Goal: Information Seeking & Learning: Learn about a topic

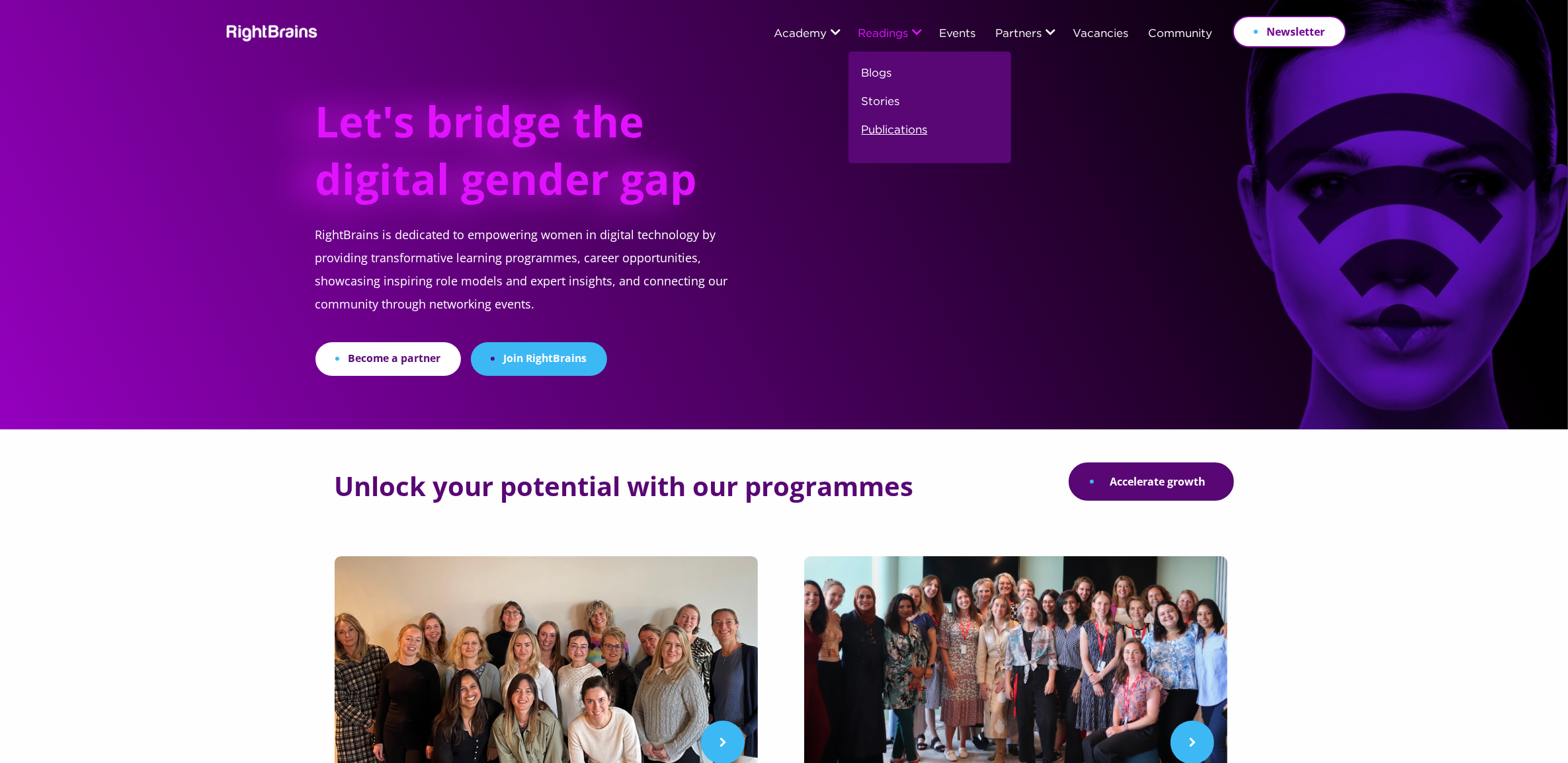
click at [887, 126] on link "Publications" at bounding box center [894, 135] width 66 height 28
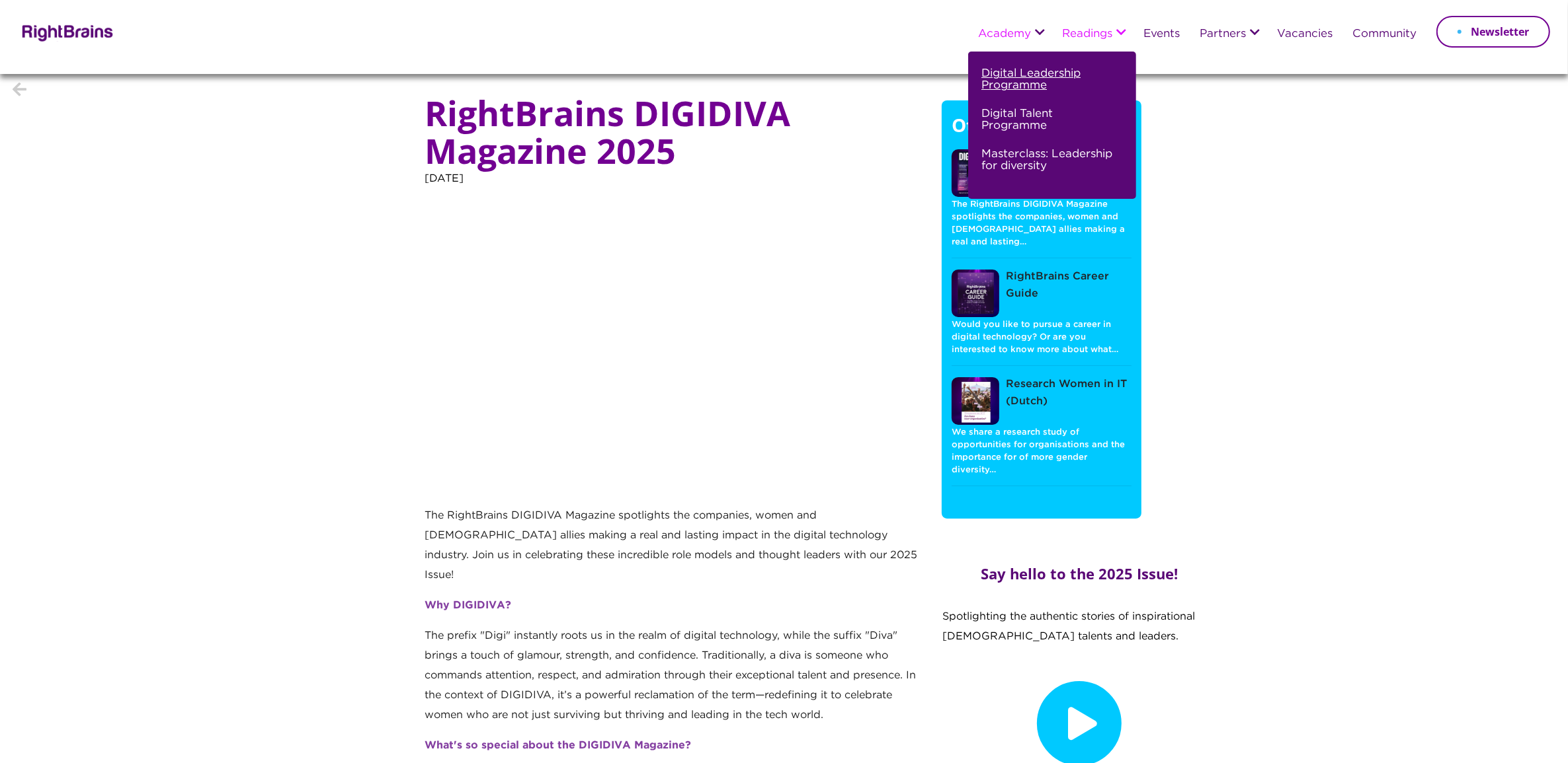
click at [1007, 71] on link "Digital Leadership Programme" at bounding box center [1050, 84] width 138 height 40
